Goal: Information Seeking & Learning: Learn about a topic

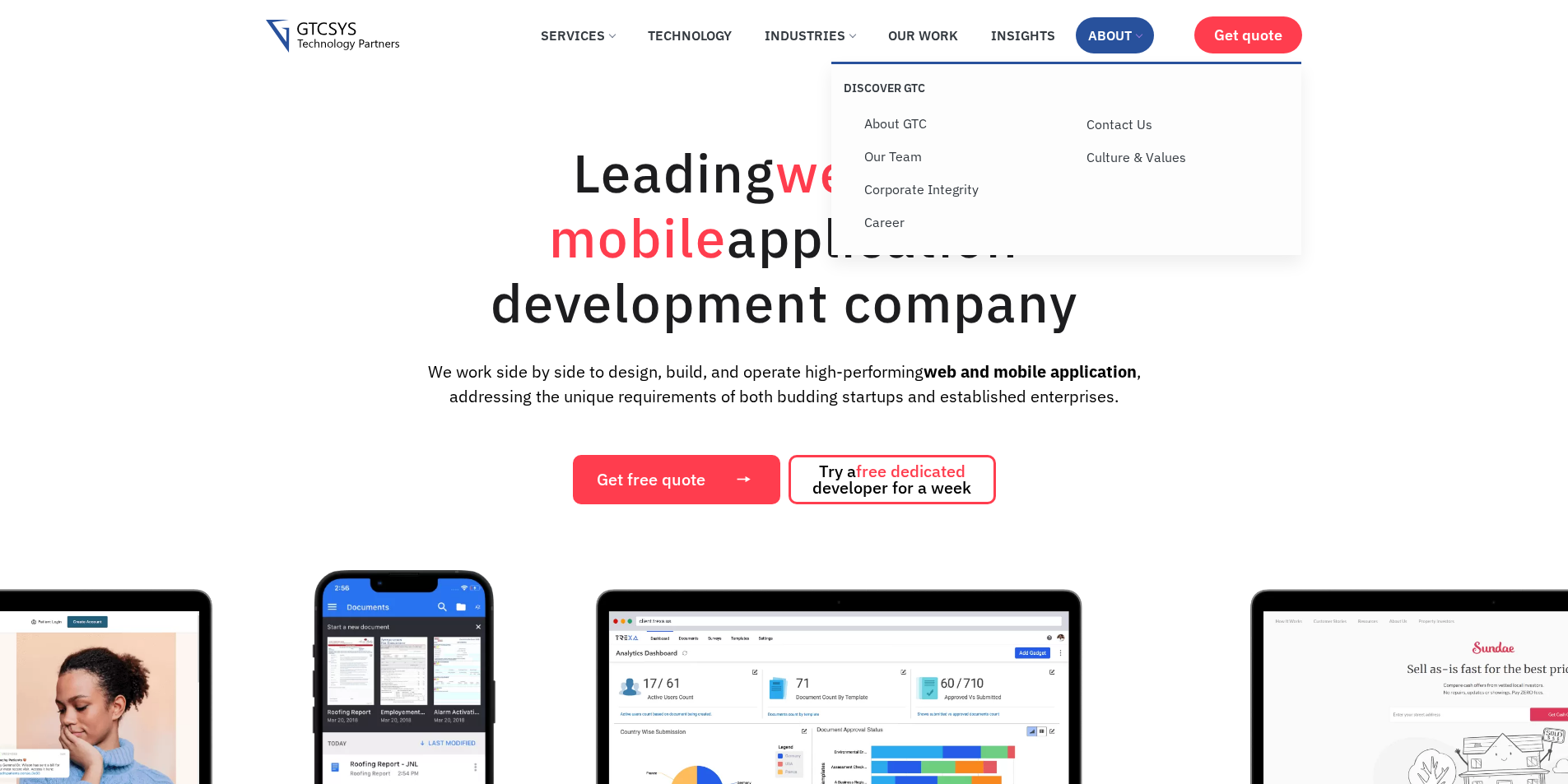
scroll to position [164, 0]
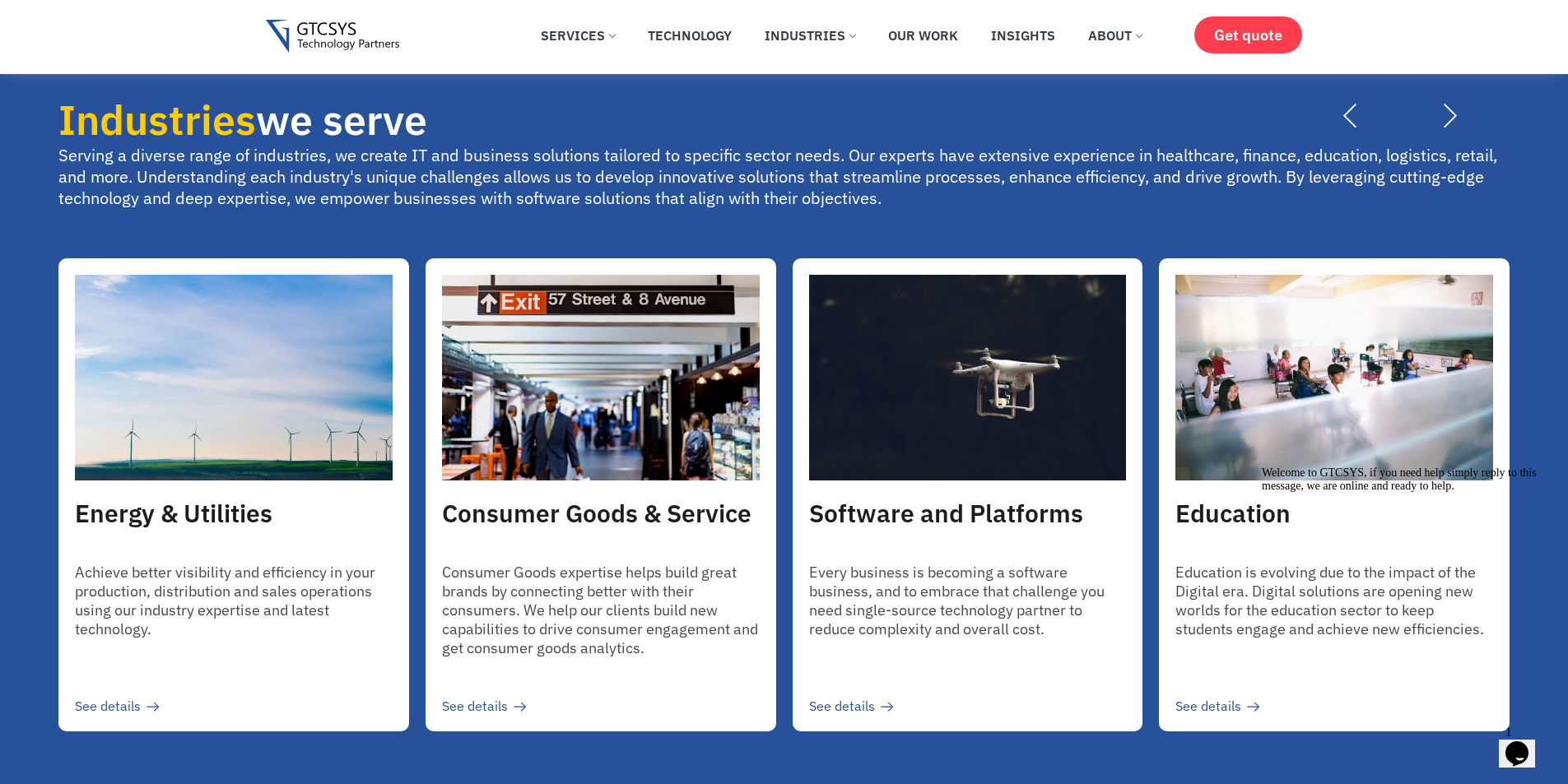
scroll to position [3457, 0]
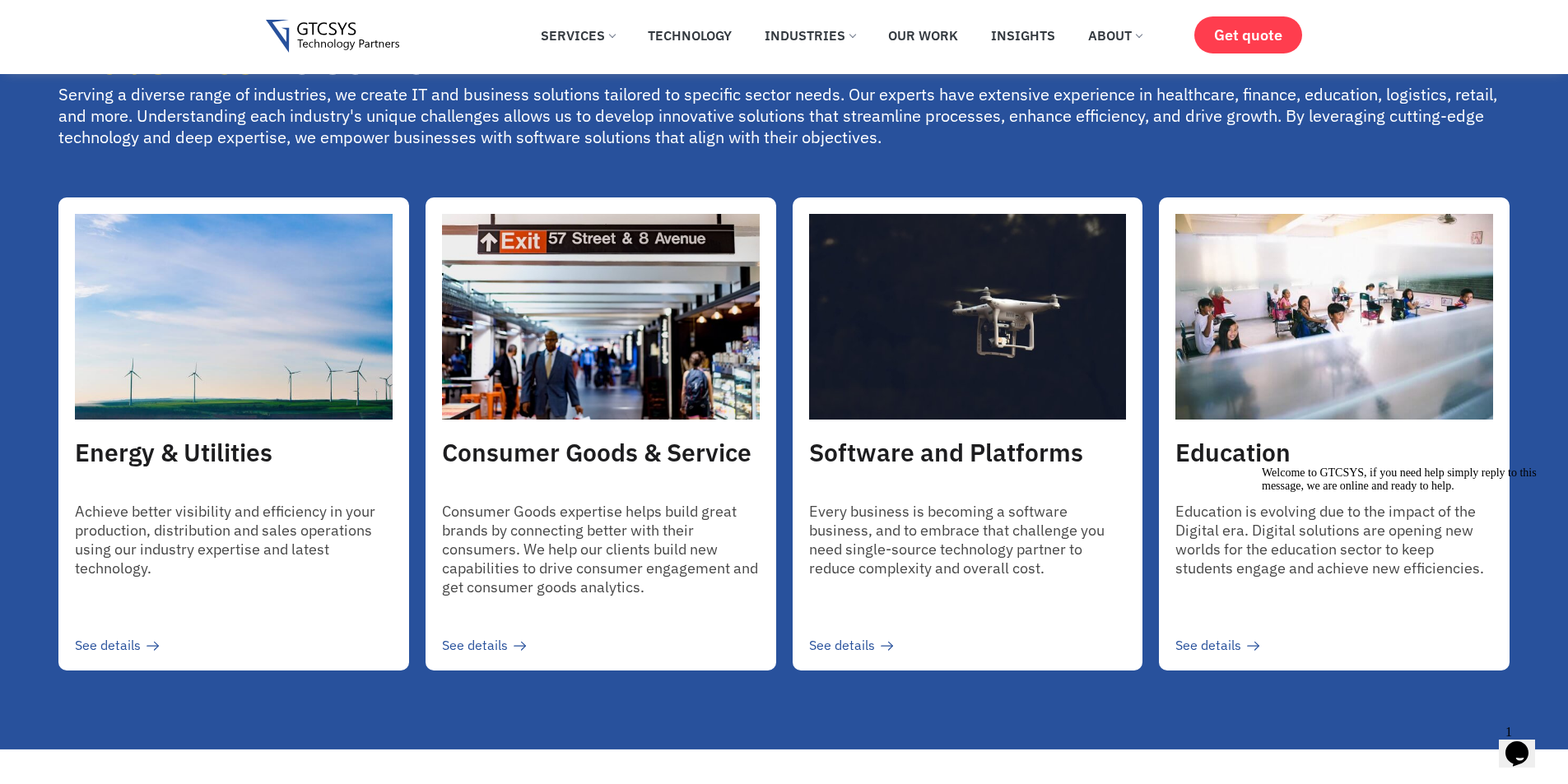
click at [1151, 499] on span "We provide comprehensive testing and QA services to ensure that your software i…" at bounding box center [1253, 475] width 422 height 95
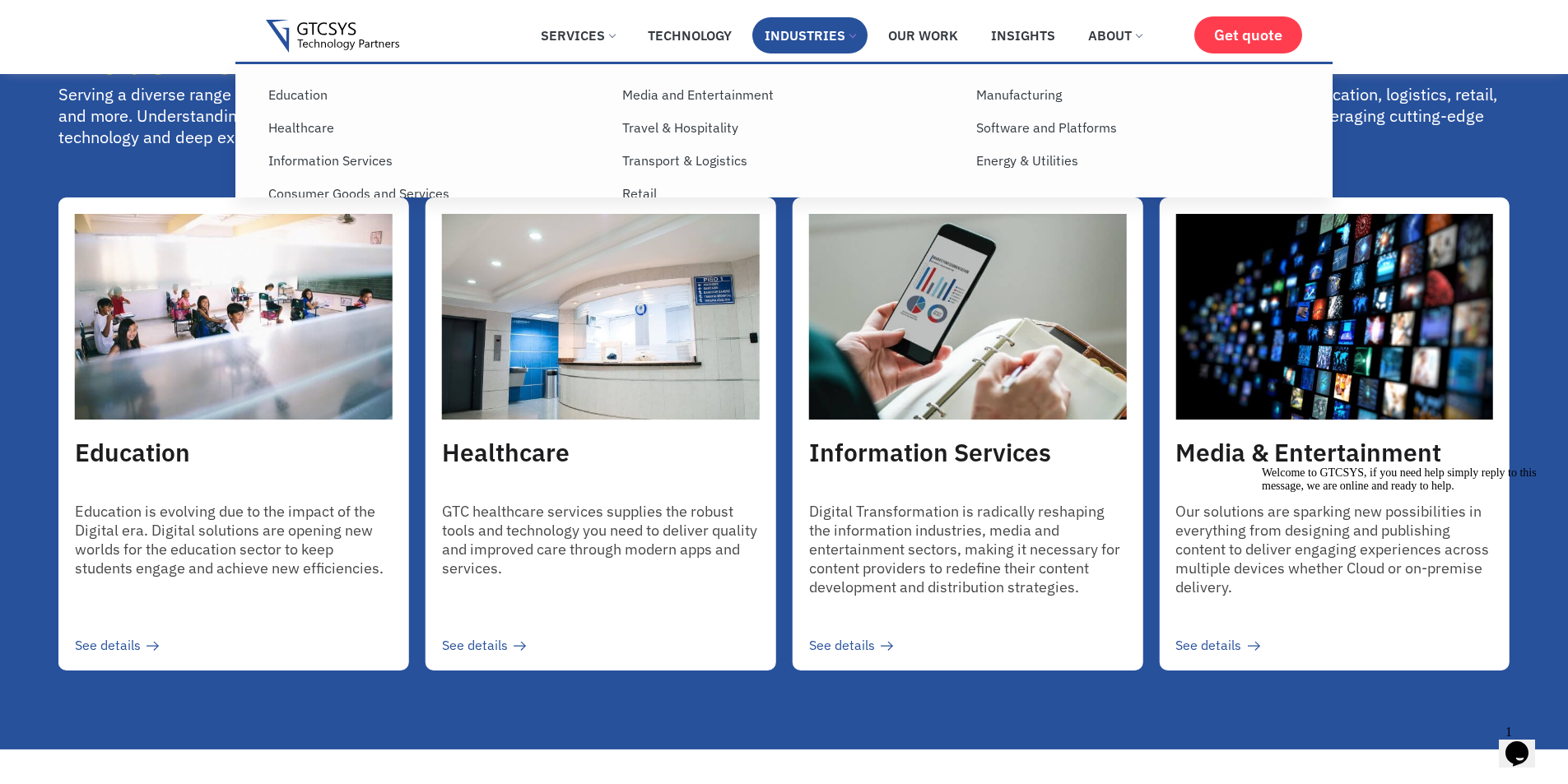
click at [826, 29] on link "Industries" at bounding box center [810, 35] width 115 height 36
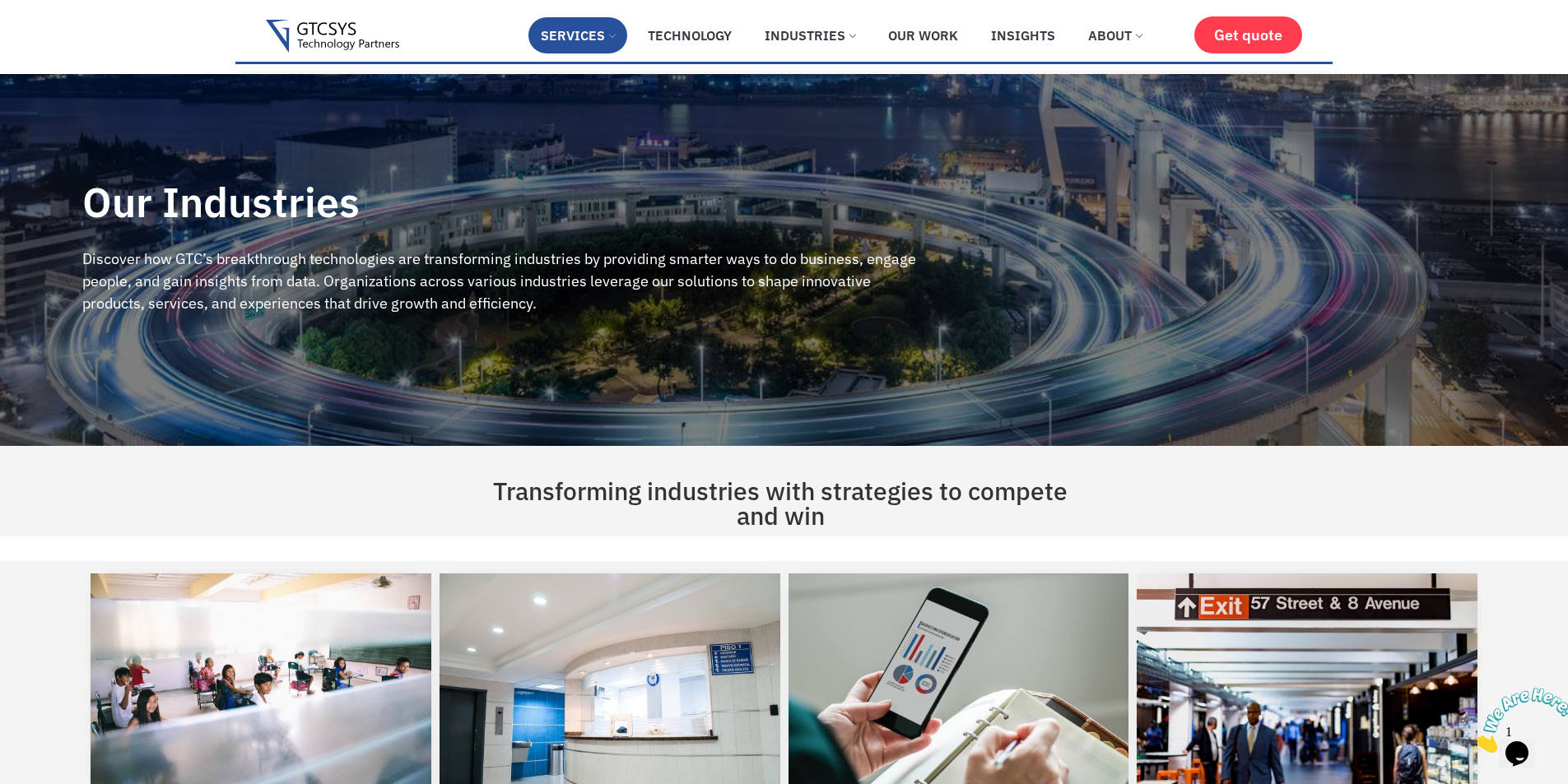
click at [590, 31] on link "Services" at bounding box center [578, 35] width 99 height 36
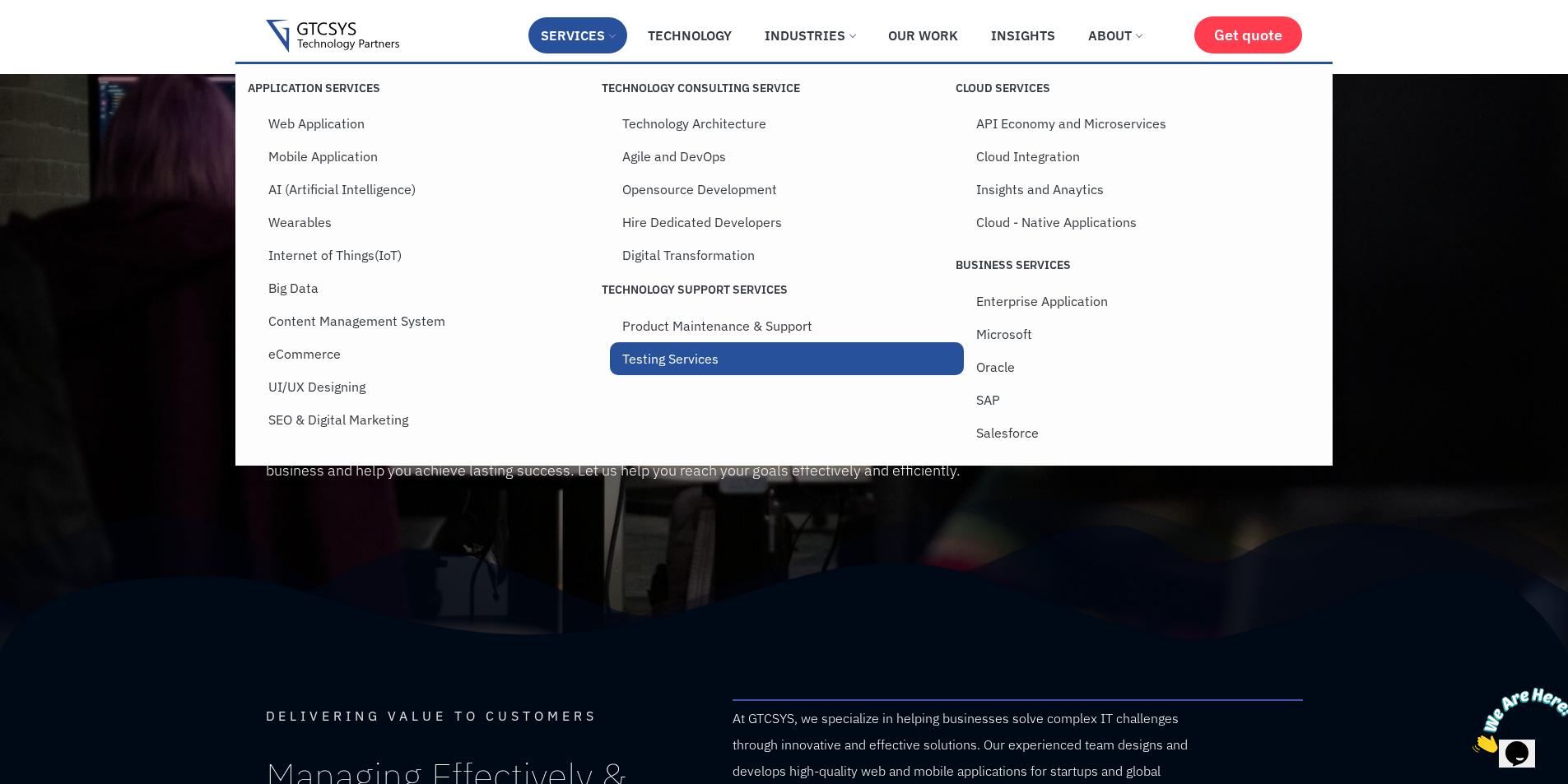
click at [636, 363] on link "Testing Services" at bounding box center [787, 358] width 354 height 33
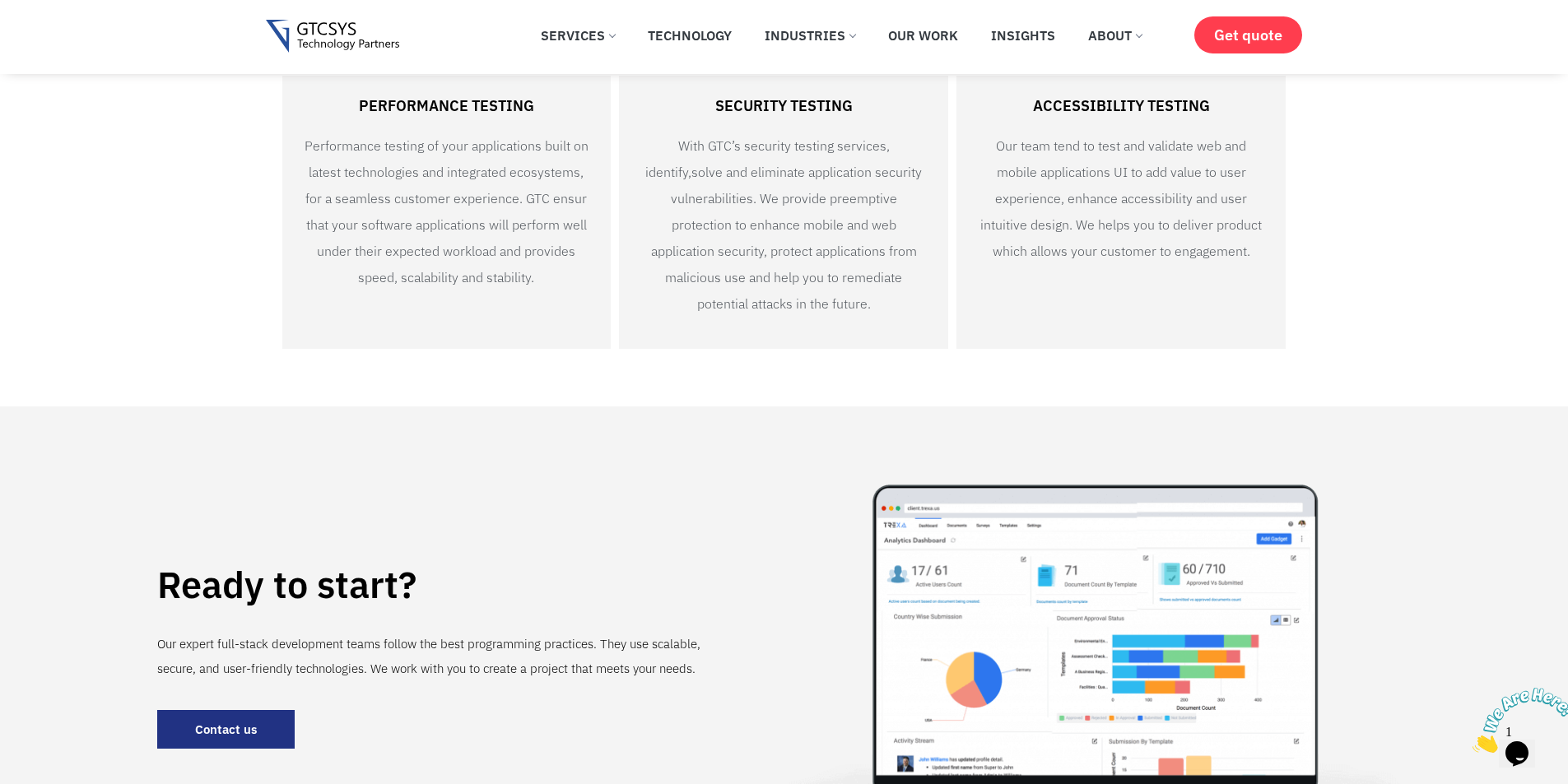
scroll to position [1454, 0]
